Goal: Find specific page/section: Find specific page/section

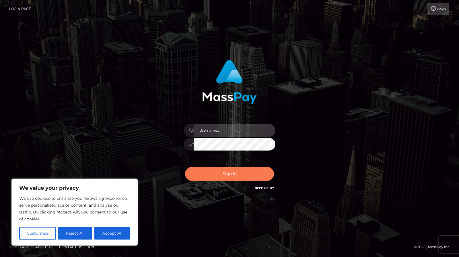
type input "m.zimmerman"
click at [235, 176] on button "Sign in" at bounding box center [229, 174] width 89 height 14
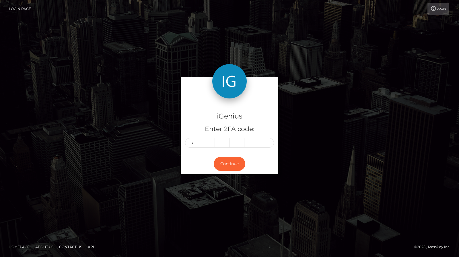
type input "9"
type input "5"
type input "8"
type input "3"
type input "2"
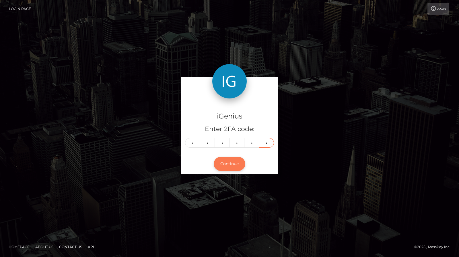
type input "8"
click at [233, 160] on button "Continue" at bounding box center [230, 164] width 32 height 14
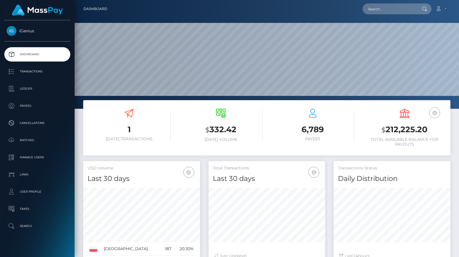
scroll to position [101, 116]
paste input "923965"
type input "923965"
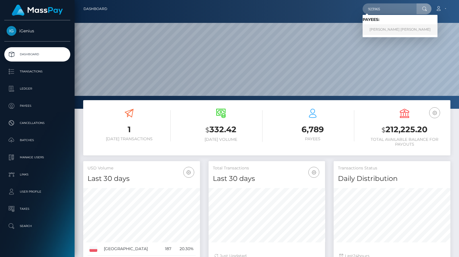
click at [403, 24] on link "MOHAMED SAMI SULAYMAN ALRASHIDI" at bounding box center [399, 29] width 75 height 11
